Goal: Find specific page/section: Find specific page/section

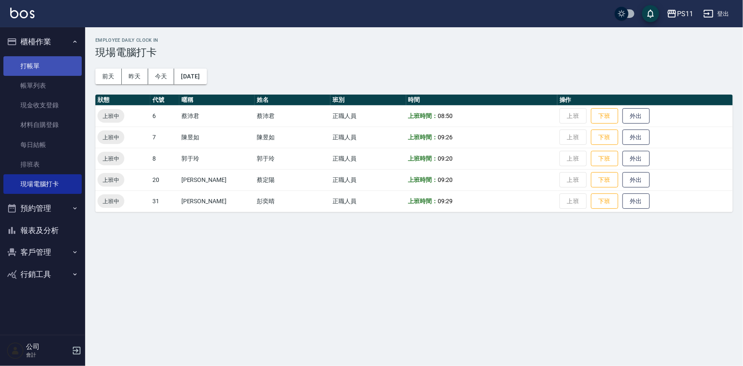
click at [36, 60] on link "打帳單" at bounding box center [42, 66] width 78 height 20
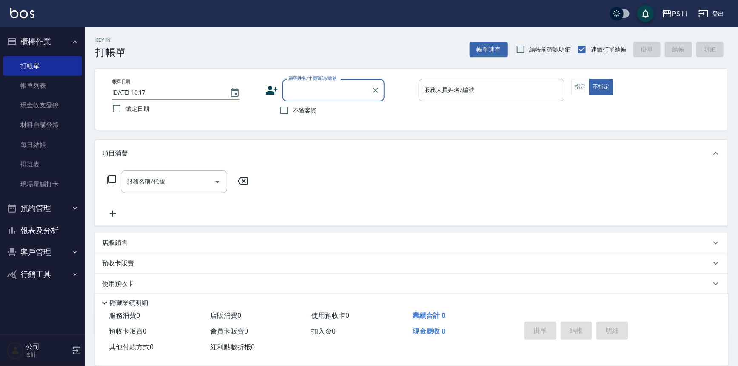
click at [45, 251] on button "客戶管理" at bounding box center [42, 252] width 78 height 22
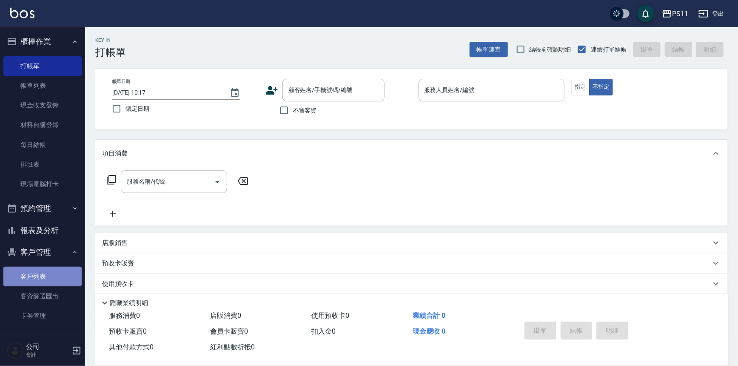
click at [46, 271] on link "客戶列表" at bounding box center [42, 276] width 78 height 20
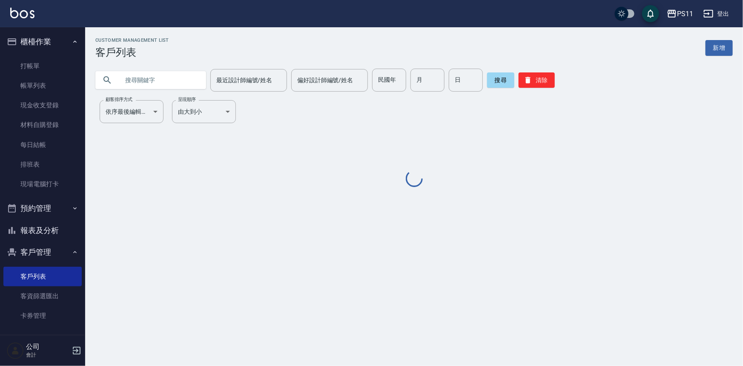
click at [151, 81] on input "text" at bounding box center [159, 80] width 80 height 23
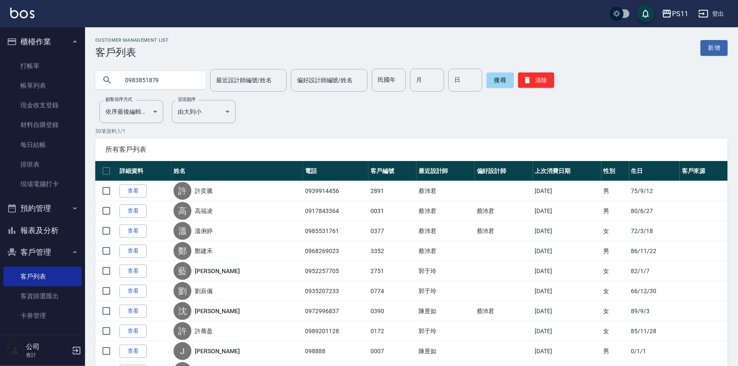
type input "0983851879"
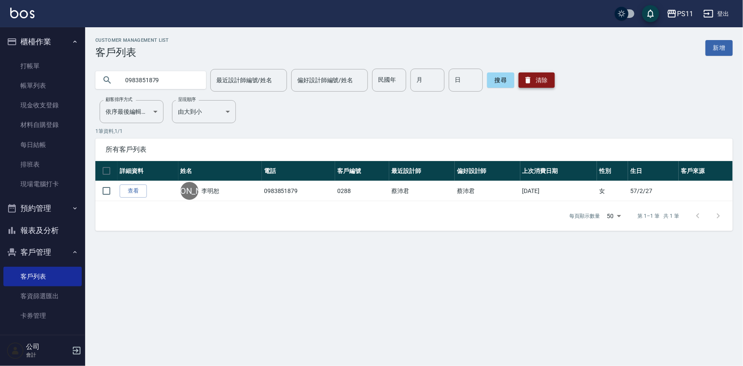
click at [537, 81] on button "清除" at bounding box center [536, 79] width 36 height 15
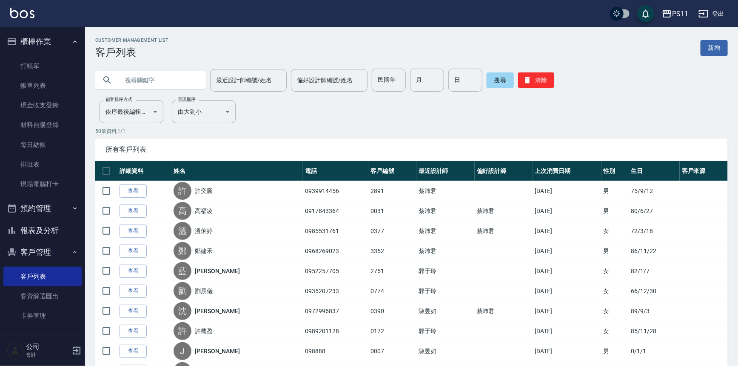
click at [181, 76] on input "text" at bounding box center [159, 80] width 80 height 23
type input "0933028556"
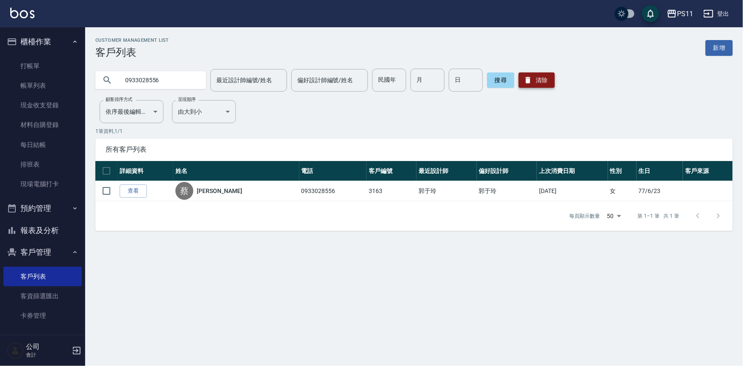
click at [546, 77] on button "清除" at bounding box center [536, 79] width 36 height 15
